Goal: Transaction & Acquisition: Purchase product/service

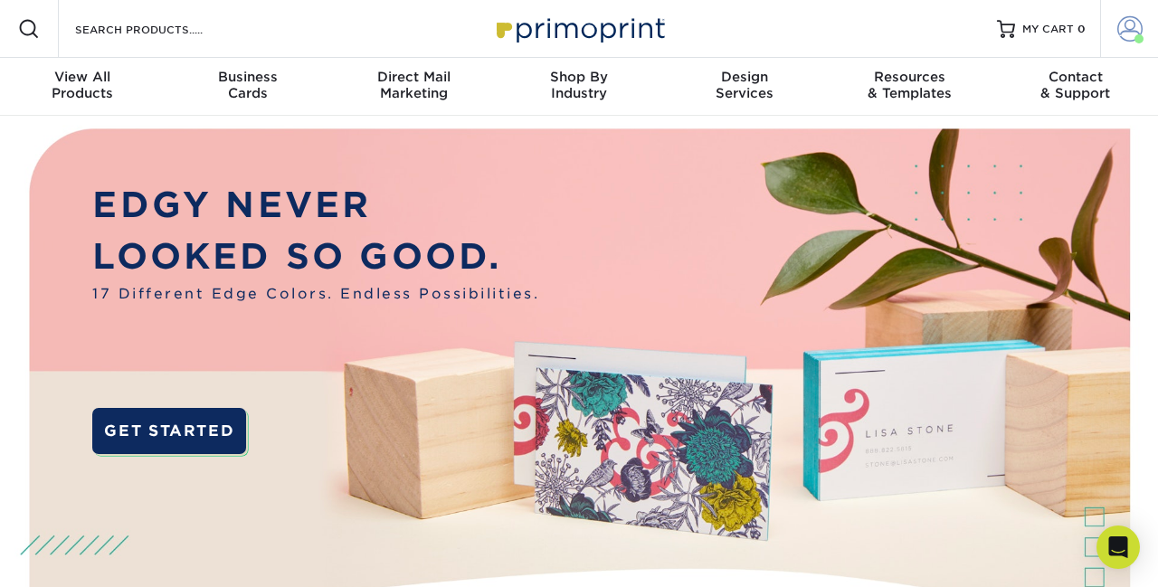
click at [1138, 38] on span at bounding box center [1139, 38] width 9 height 9
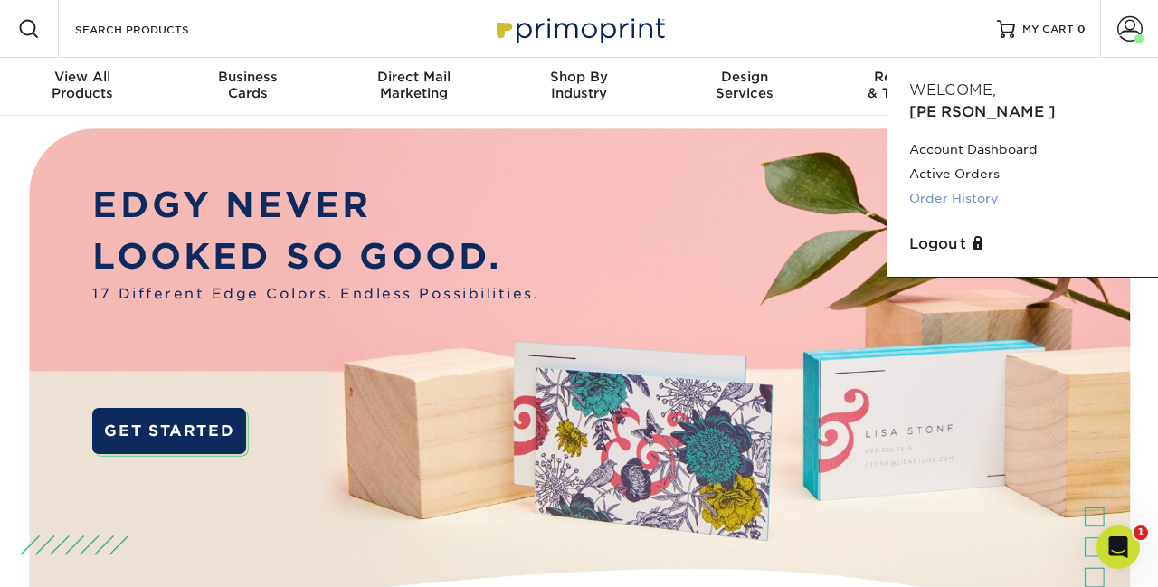
click at [978, 186] on link "Order History" at bounding box center [1023, 198] width 227 height 24
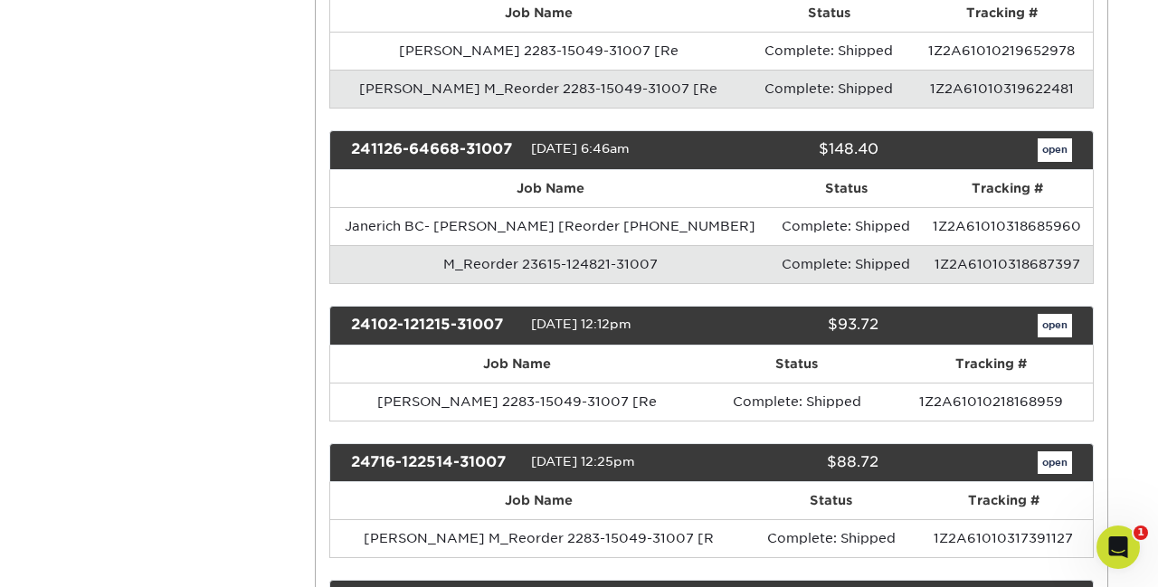
scroll to position [547, 0]
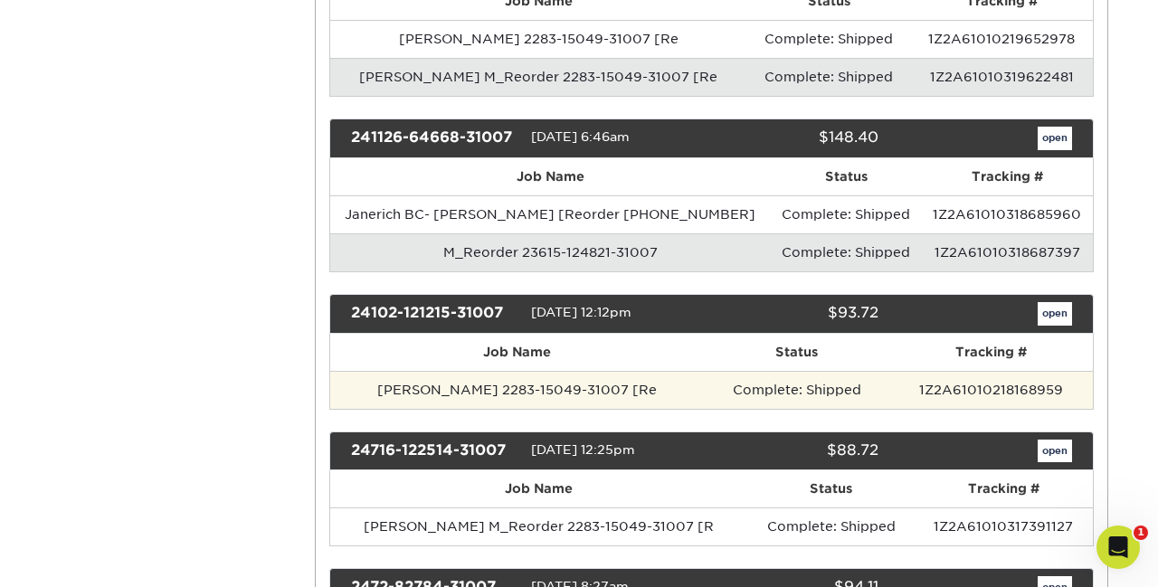
click at [672, 391] on td "Janerich BC - David M_Reorder 2283-15049-31007 [Re" at bounding box center [517, 390] width 375 height 38
click at [428, 402] on td "[PERSON_NAME] 2283-15049-31007 [Re" at bounding box center [517, 390] width 375 height 38
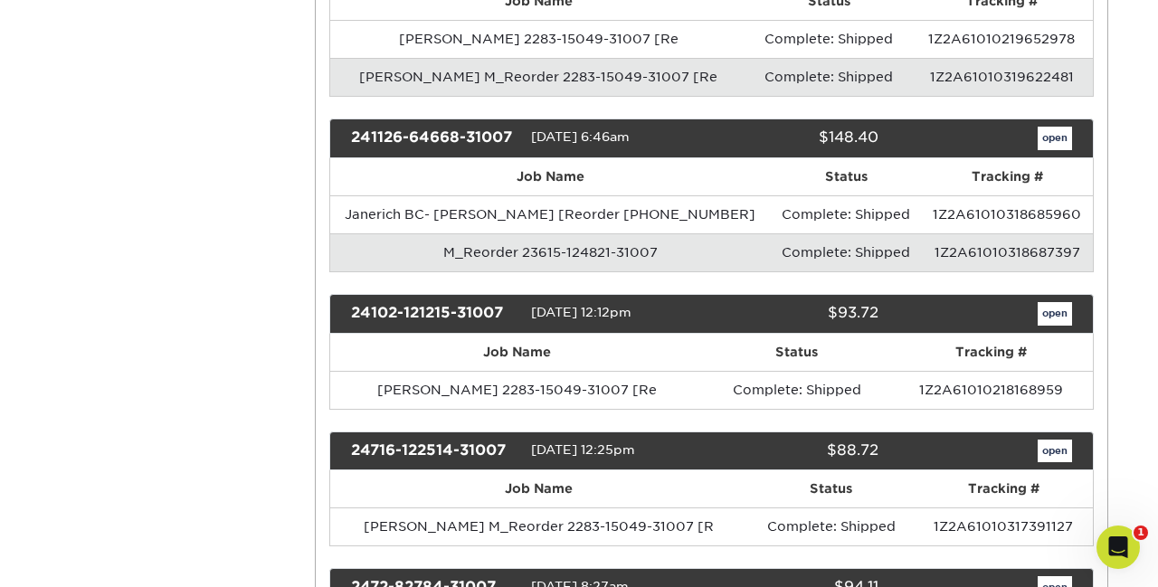
click at [1061, 323] on link "open" at bounding box center [1055, 314] width 34 height 24
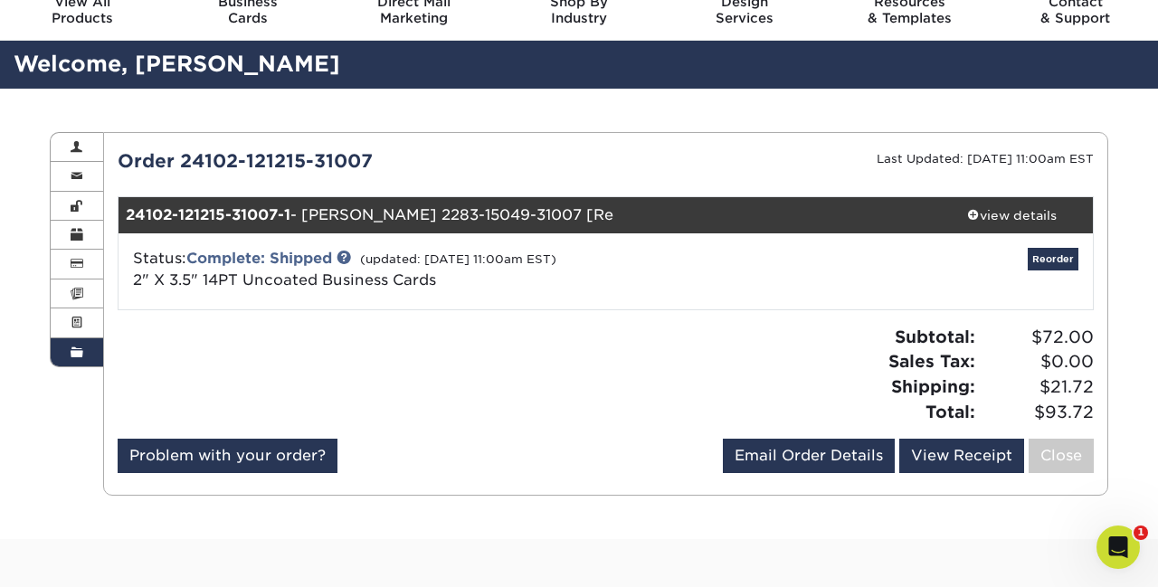
scroll to position [79, 0]
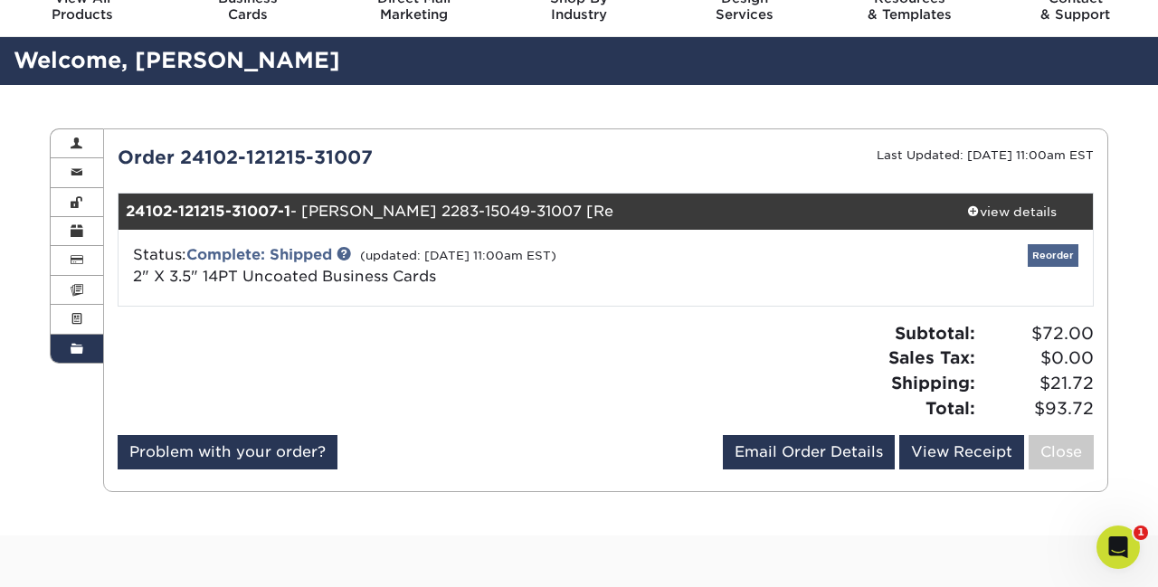
click at [1055, 261] on link "Reorder" at bounding box center [1053, 255] width 51 height 23
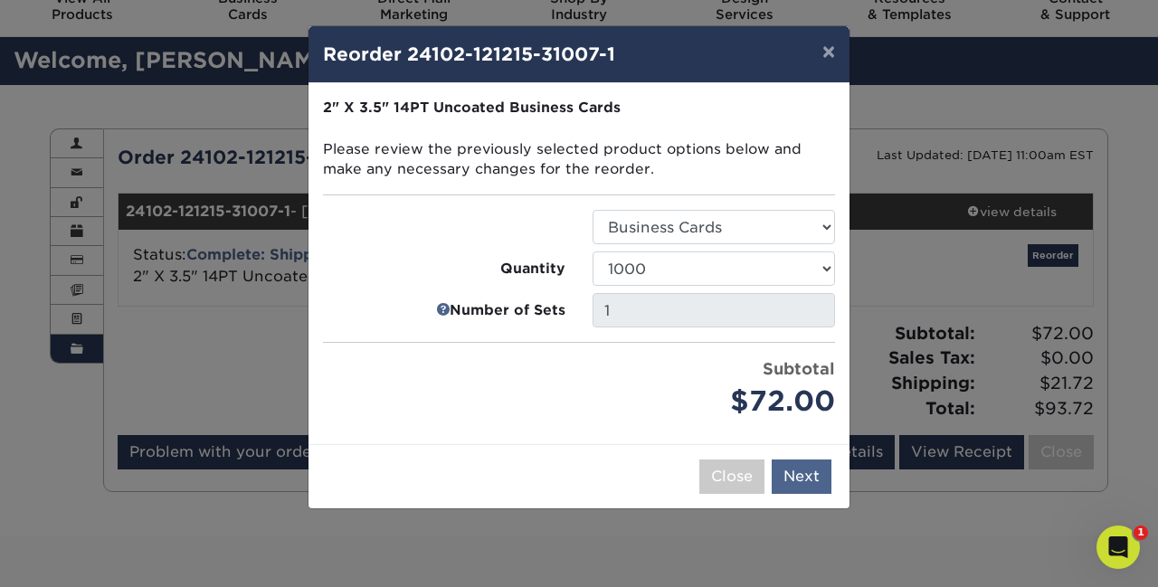
click at [797, 478] on button "Next" at bounding box center [802, 477] width 60 height 34
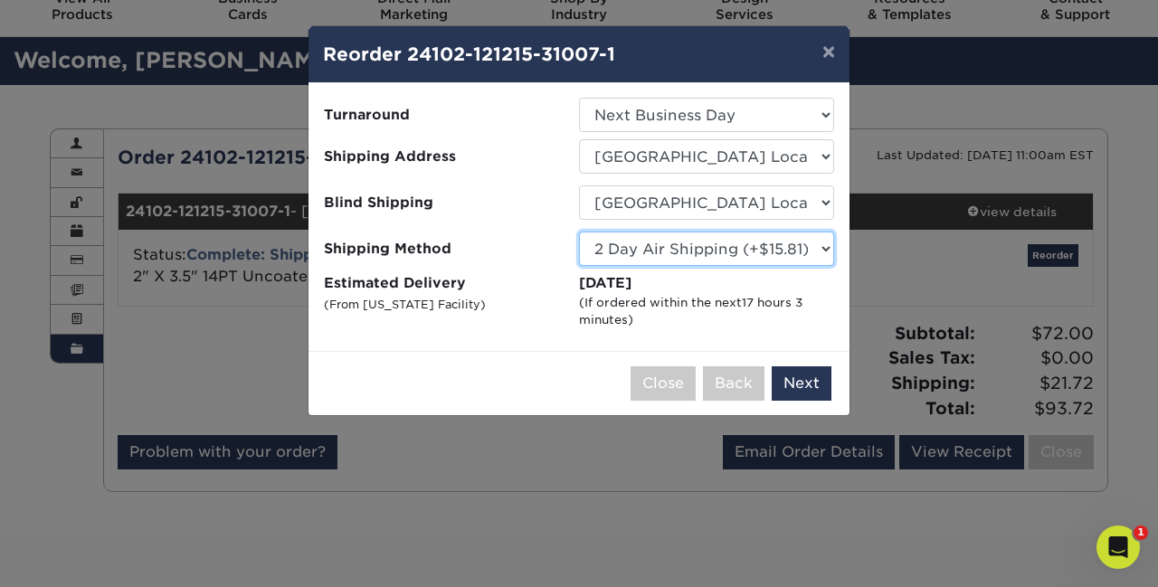
select select "03"
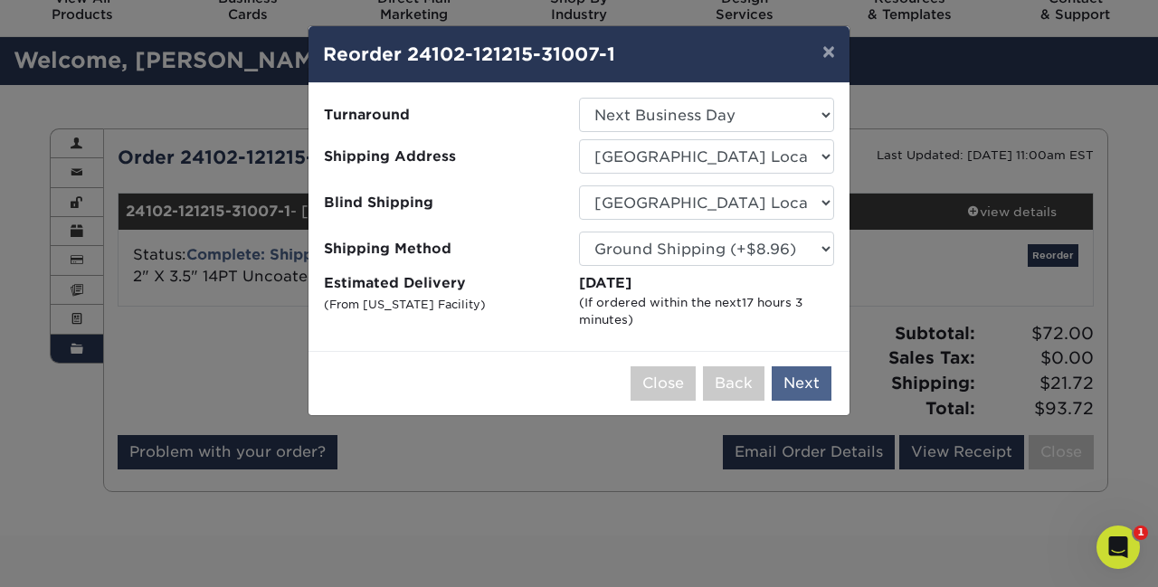
click at [796, 390] on button "Next" at bounding box center [802, 384] width 60 height 34
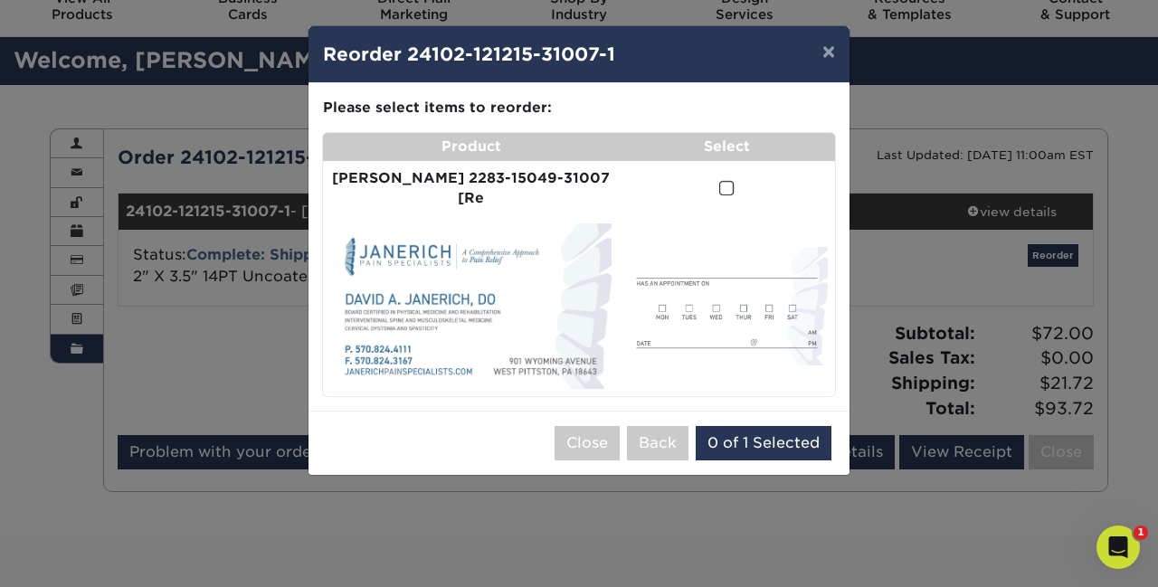
click at [720, 191] on span at bounding box center [727, 188] width 15 height 17
click at [0, 0] on input "checkbox" at bounding box center [0, 0] width 0 height 0
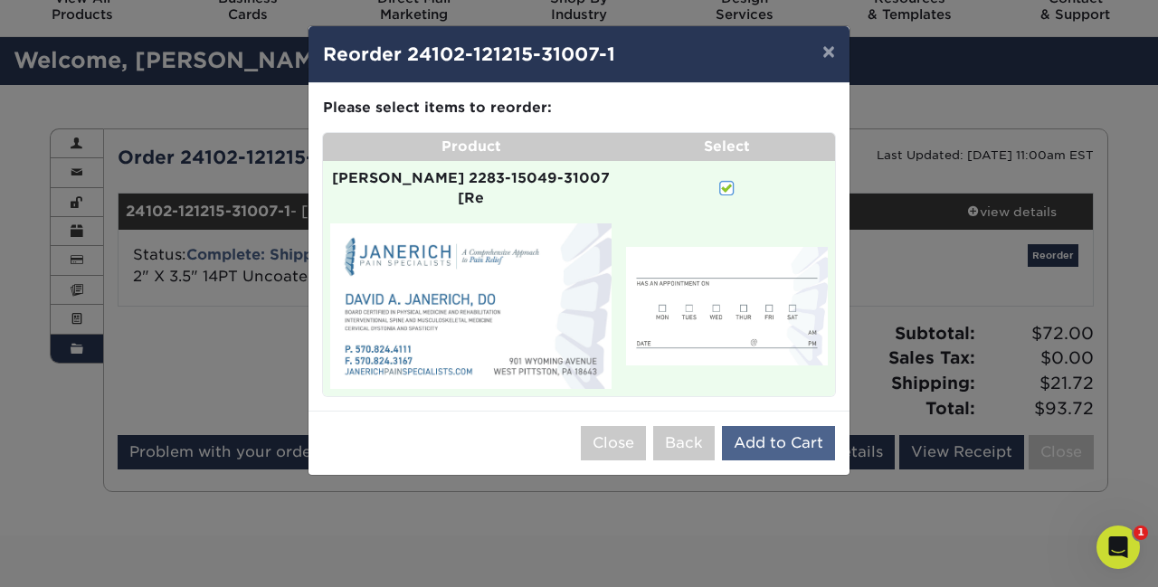
click at [753, 426] on button "Add to Cart" at bounding box center [778, 443] width 113 height 34
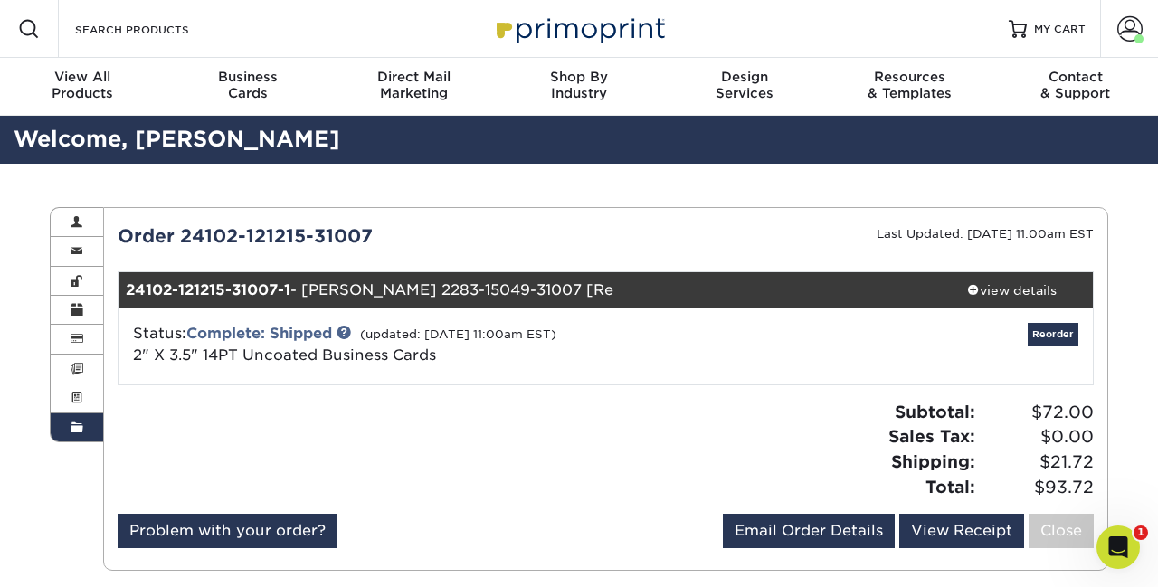
scroll to position [0, 0]
click at [1060, 28] on span "MY CART" at bounding box center [1060, 29] width 52 height 15
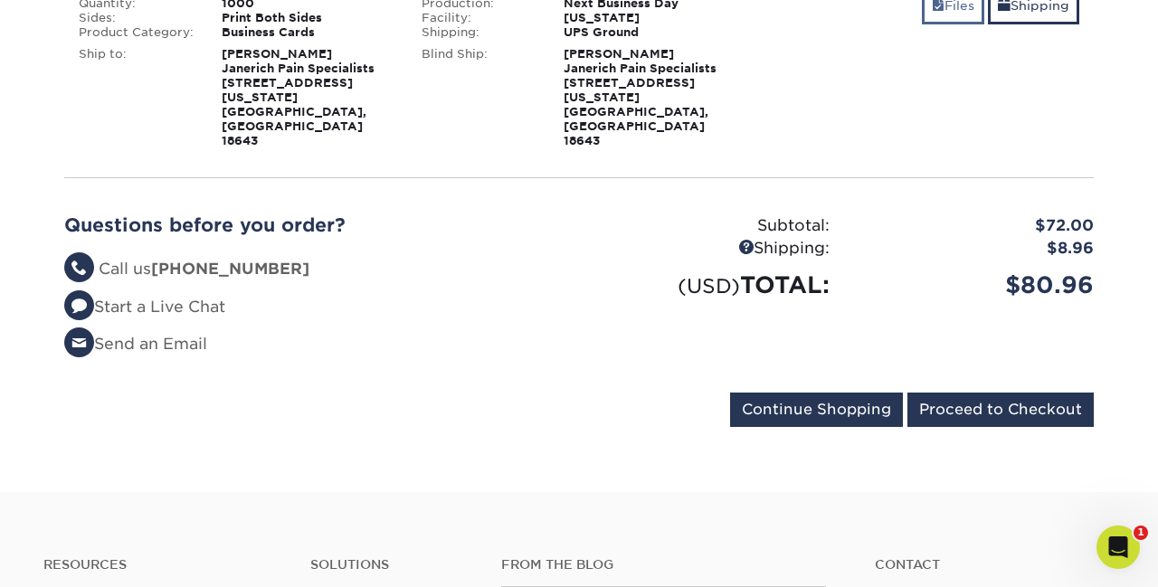
scroll to position [369, 0]
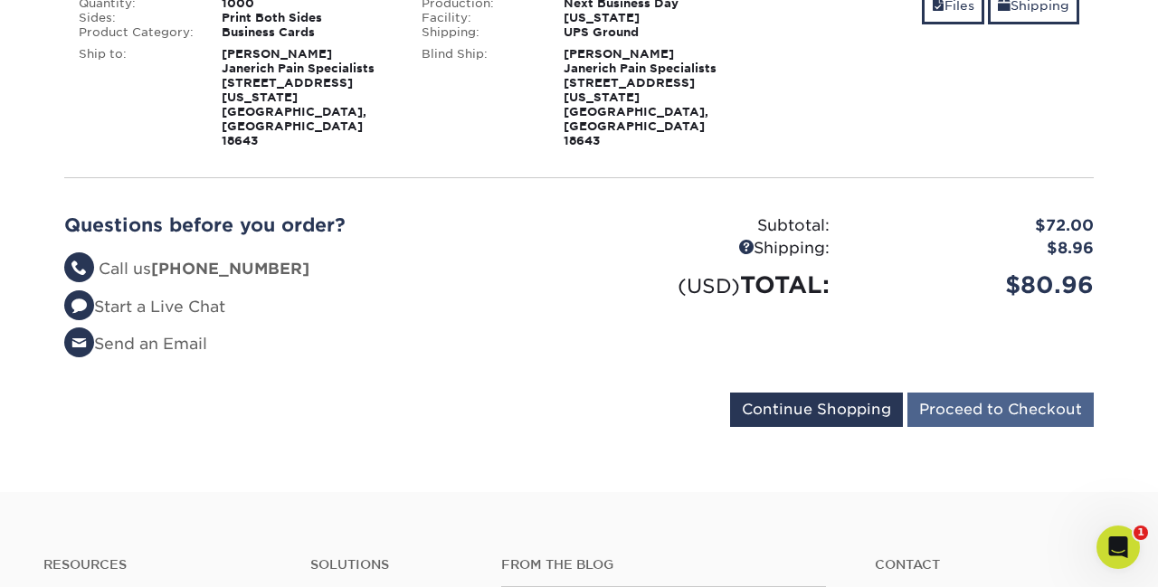
click at [980, 393] on input "Proceed to Checkout" at bounding box center [1001, 410] width 186 height 34
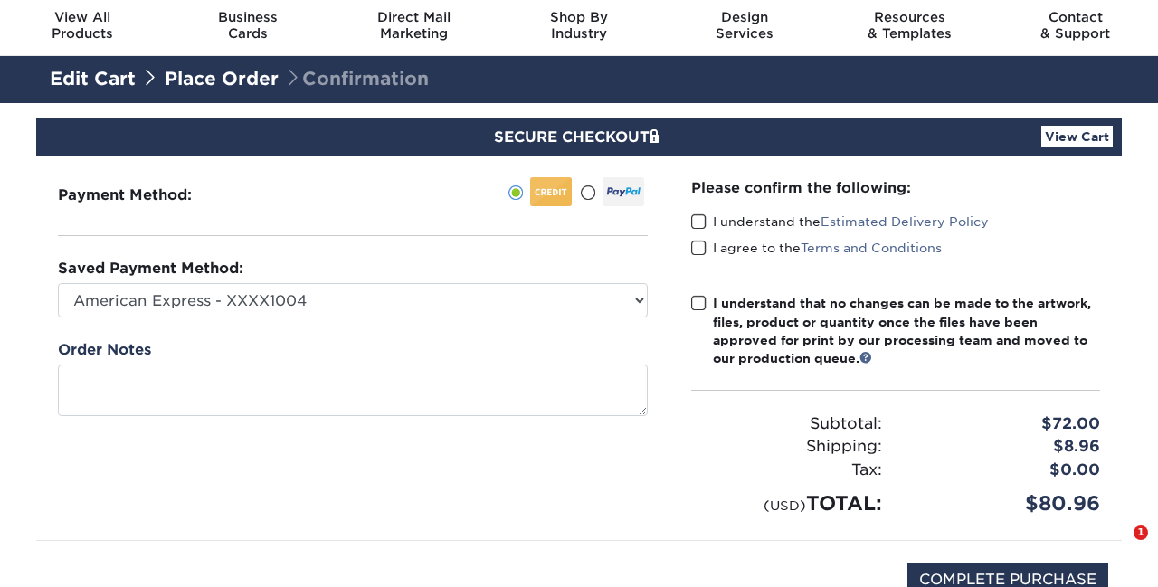
scroll to position [80, 0]
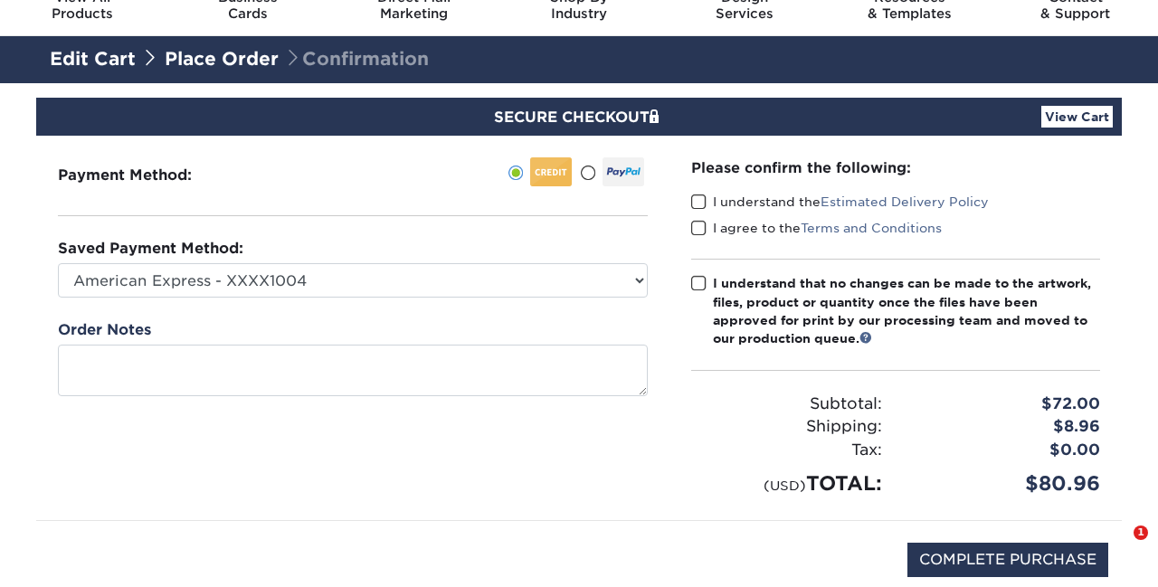
click at [703, 203] on span at bounding box center [698, 202] width 15 height 17
click at [0, 0] on input "I understand the Estimated Delivery Policy" at bounding box center [0, 0] width 0 height 0
click at [702, 234] on span at bounding box center [698, 228] width 15 height 17
click at [0, 0] on input "I agree to the Terms and Conditions" at bounding box center [0, 0] width 0 height 0
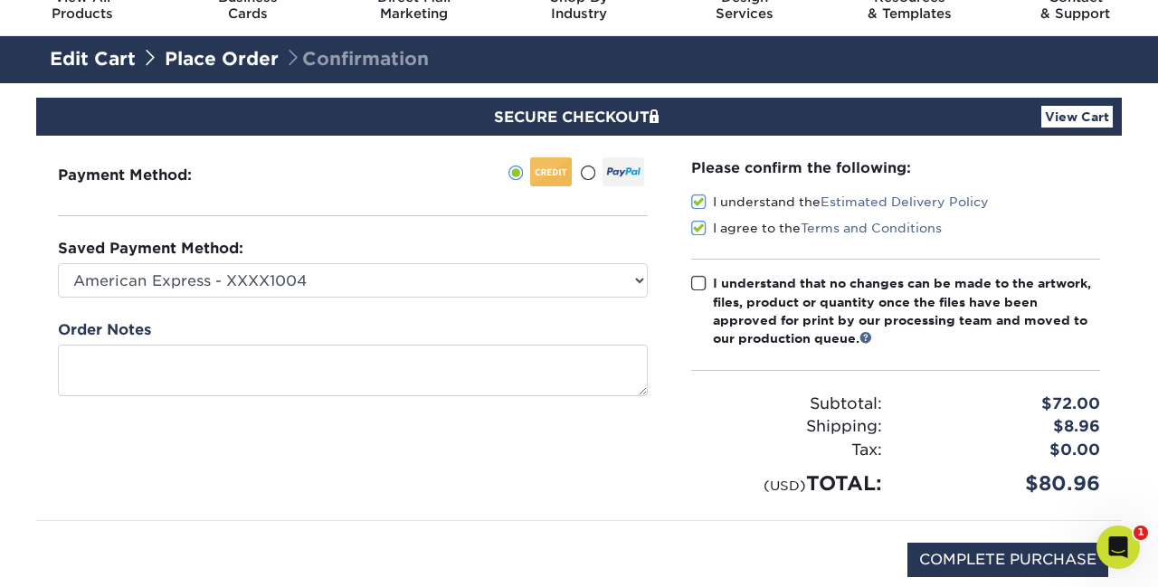
click at [695, 298] on label "I understand that no changes can be made to the artwork, files, product or quan…" at bounding box center [895, 311] width 409 height 74
click at [0, 0] on input "I understand that no changes can be made to the artwork, files, product or quan…" at bounding box center [0, 0] width 0 height 0
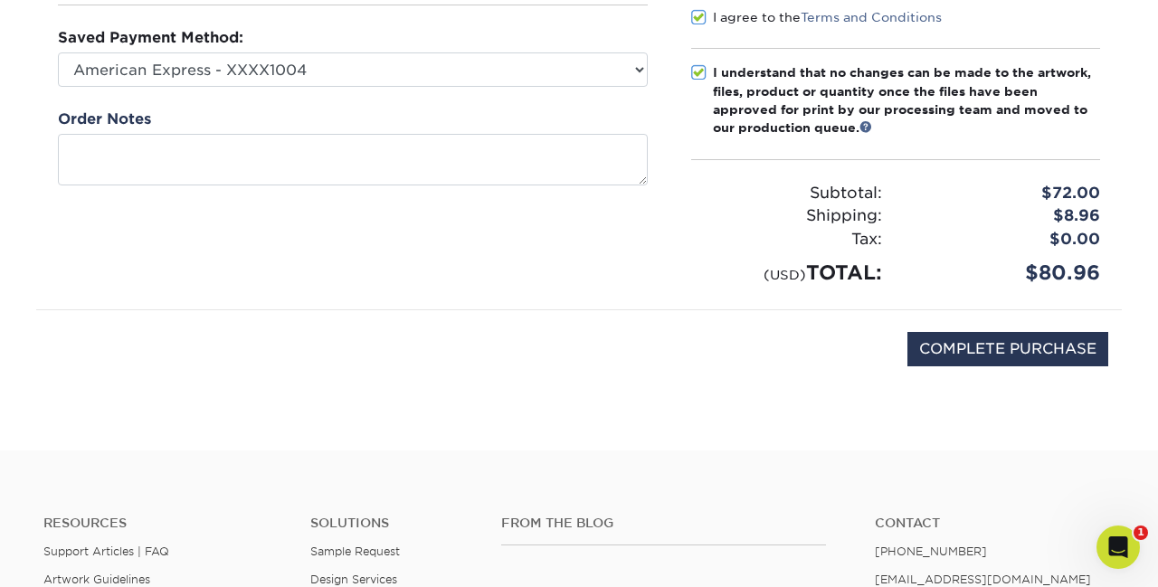
scroll to position [297, 0]
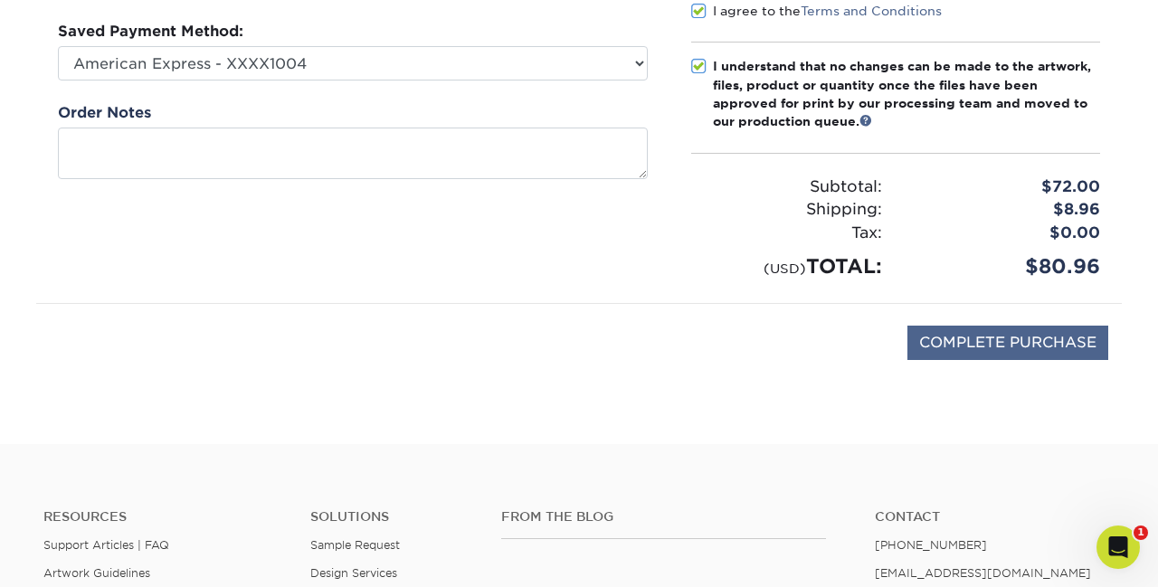
click at [981, 345] on input "COMPLETE PURCHASE" at bounding box center [1008, 343] width 201 height 34
type input "PROCESSING, PLEASE WAIT..."
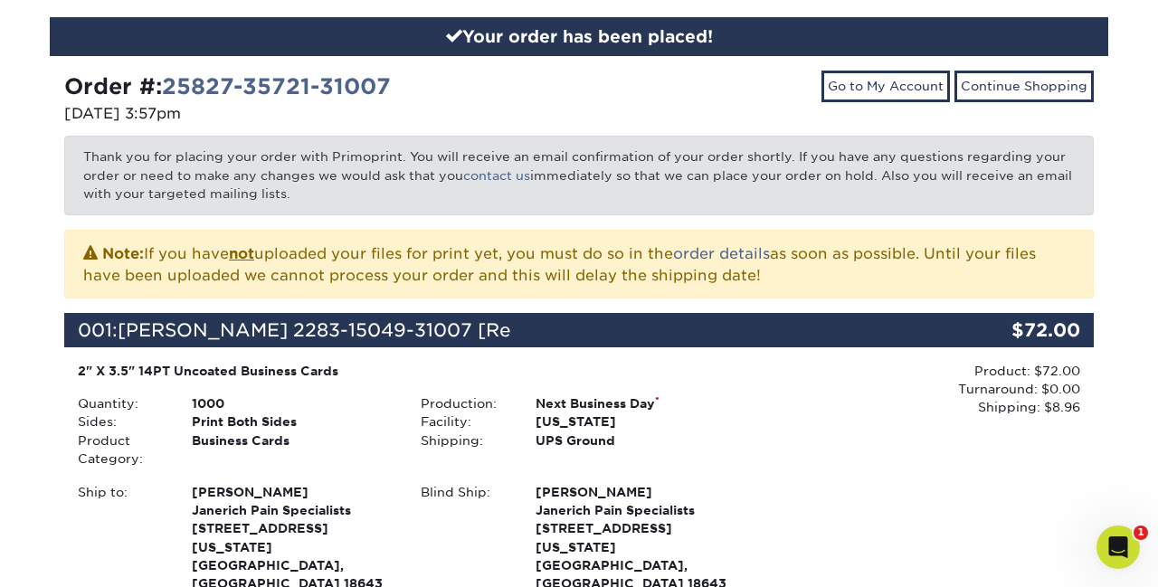
scroll to position [193, 0]
